Goal: Task Accomplishment & Management: Manage account settings

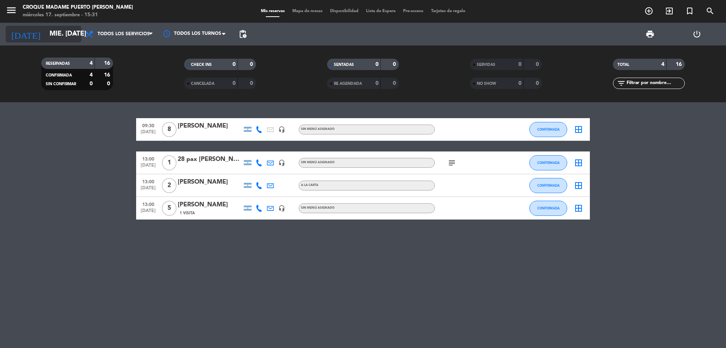
click at [70, 30] on icon "arrow_drop_down" at bounding box center [74, 34] width 9 height 9
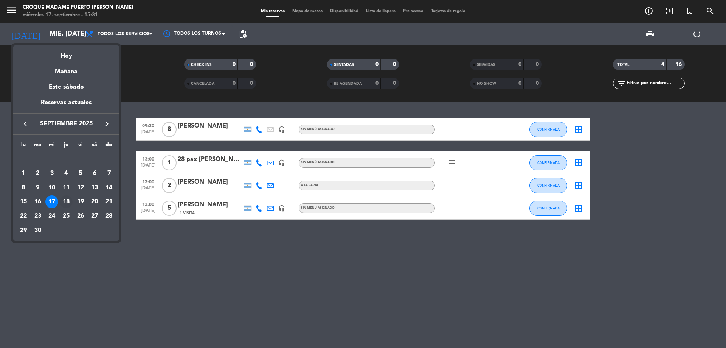
click at [66, 199] on div "18" at bounding box center [66, 201] width 13 height 13
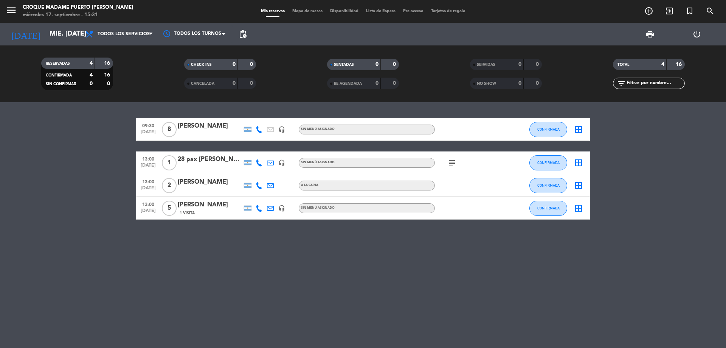
type input "[DEMOGRAPHIC_DATA] [DATE]"
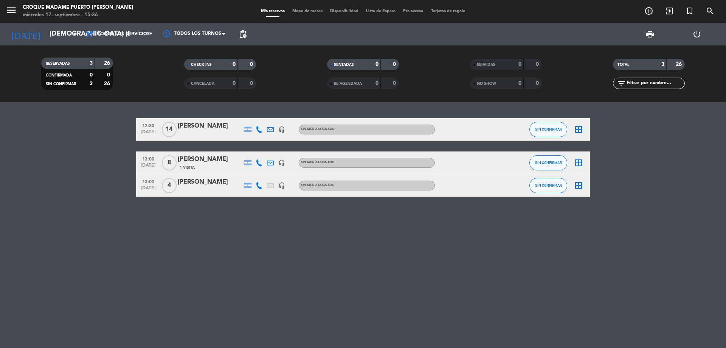
click at [258, 131] on icon at bounding box center [259, 129] width 7 height 7
click at [249, 120] on span "Copiar" at bounding box center [254, 117] width 16 height 8
click at [260, 162] on icon at bounding box center [259, 162] width 7 height 7
click at [275, 152] on span at bounding box center [278, 150] width 6 height 6
click at [247, 149] on span "Copiar" at bounding box center [254, 150] width 16 height 8
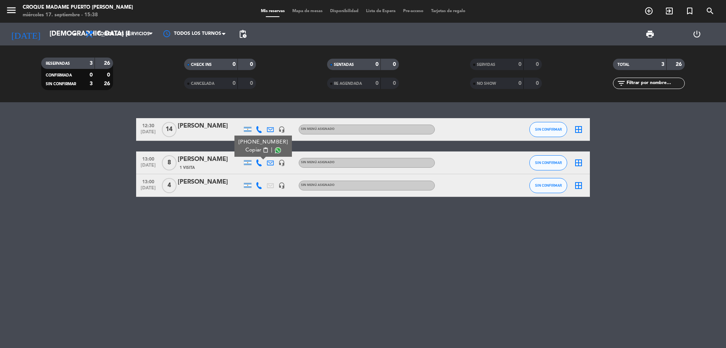
click at [258, 188] on icon at bounding box center [259, 185] width 7 height 7
click at [246, 173] on span "Copiar" at bounding box center [254, 173] width 16 height 8
